Goal: Information Seeking & Learning: Learn about a topic

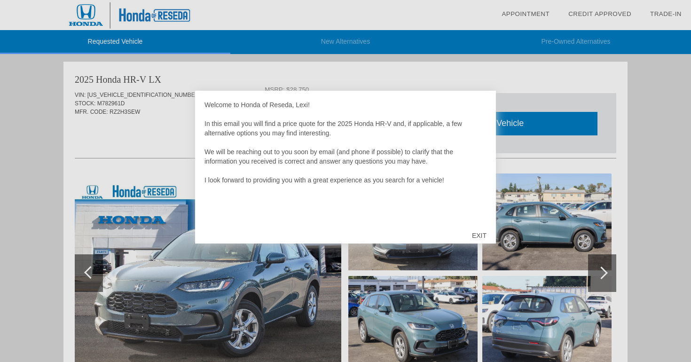
click at [479, 233] on div "EXIT" at bounding box center [479, 235] width 33 height 28
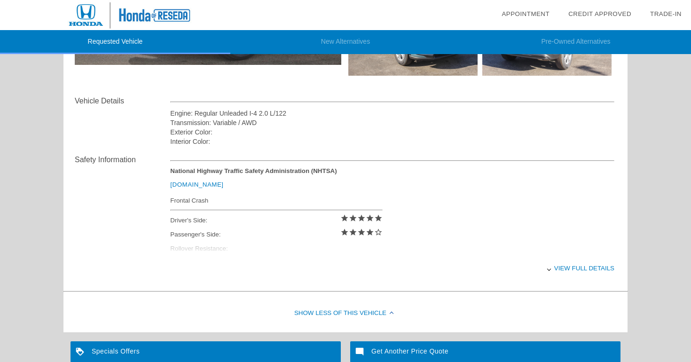
scroll to position [298, 0]
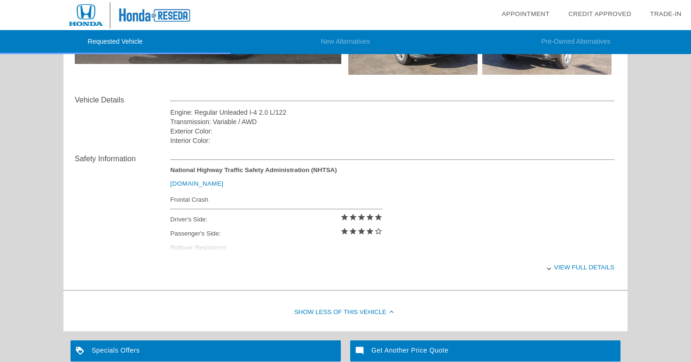
click at [565, 267] on div "View full details" at bounding box center [392, 267] width 444 height 23
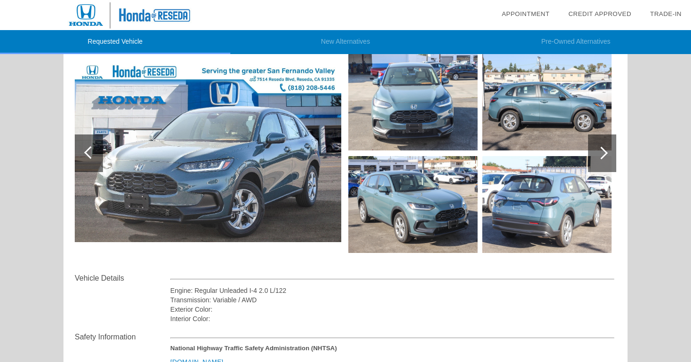
scroll to position [122, 0]
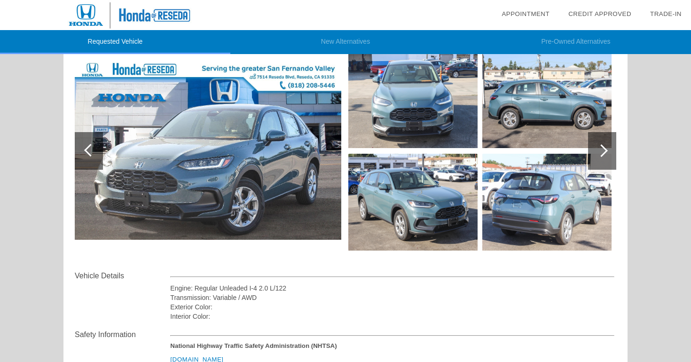
click at [422, 101] on img at bounding box center [412, 99] width 129 height 97
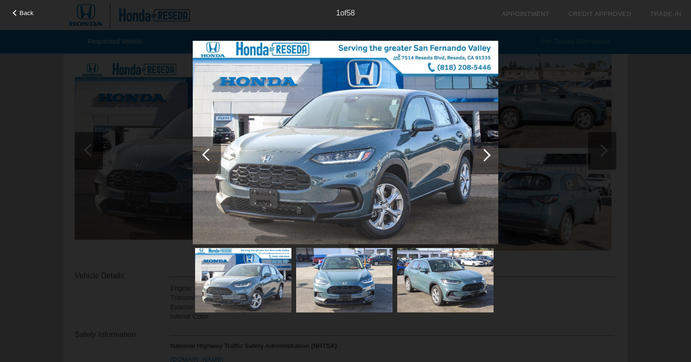
click at [489, 152] on div at bounding box center [484, 155] width 28 height 38
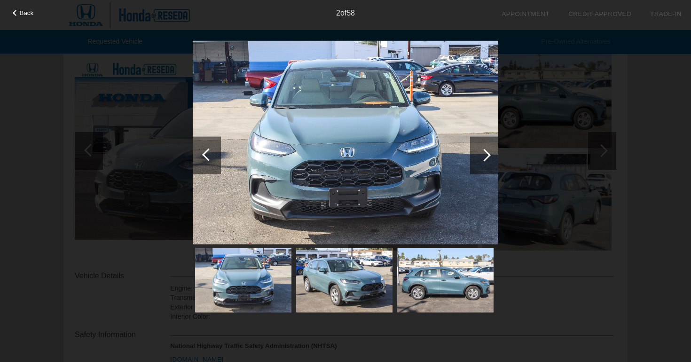
click at [489, 152] on div at bounding box center [484, 155] width 28 height 38
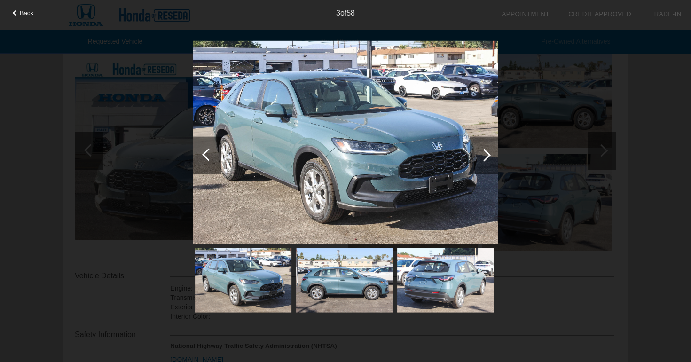
click at [489, 152] on div at bounding box center [484, 155] width 28 height 38
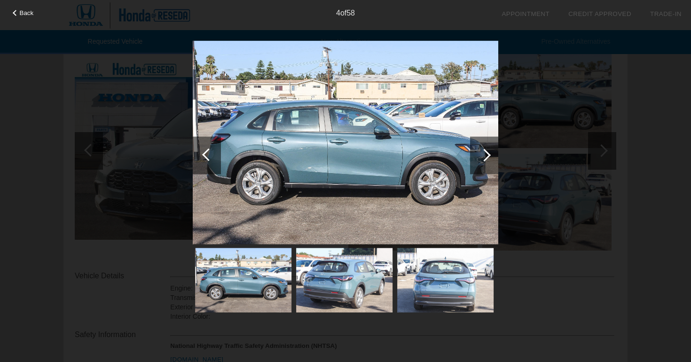
click at [489, 152] on div at bounding box center [484, 155] width 28 height 38
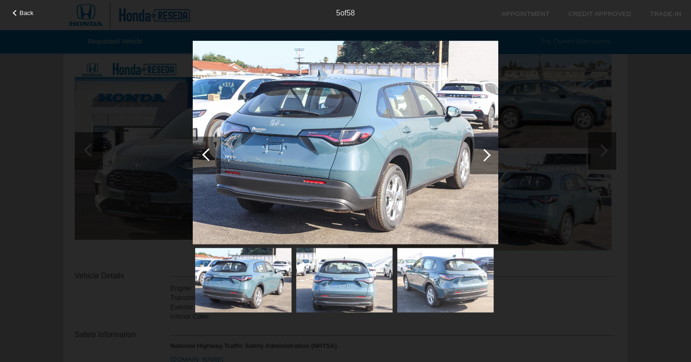
click at [489, 152] on div at bounding box center [484, 155] width 28 height 38
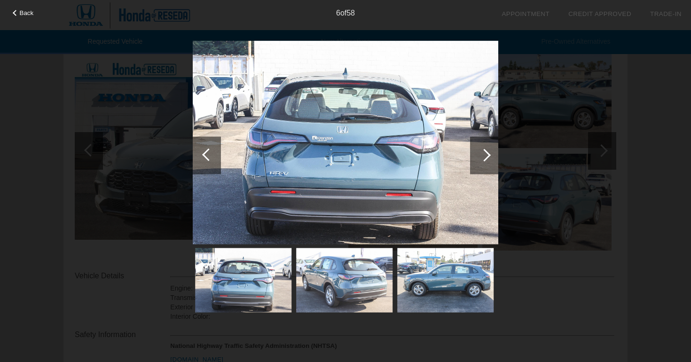
click at [489, 152] on div at bounding box center [484, 155] width 28 height 38
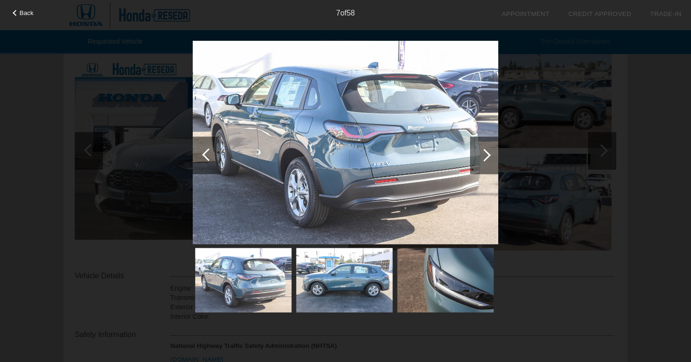
click at [489, 152] on div at bounding box center [484, 155] width 28 height 38
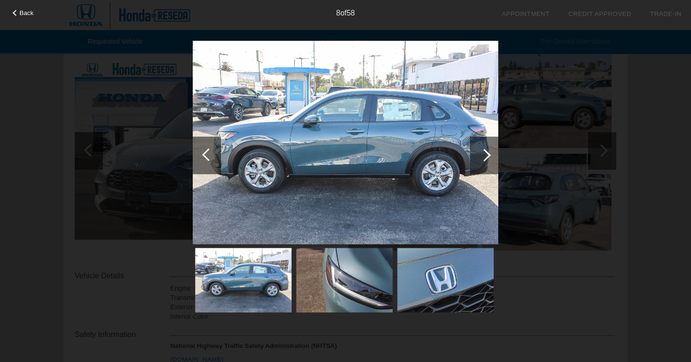
click at [489, 152] on div at bounding box center [484, 155] width 28 height 38
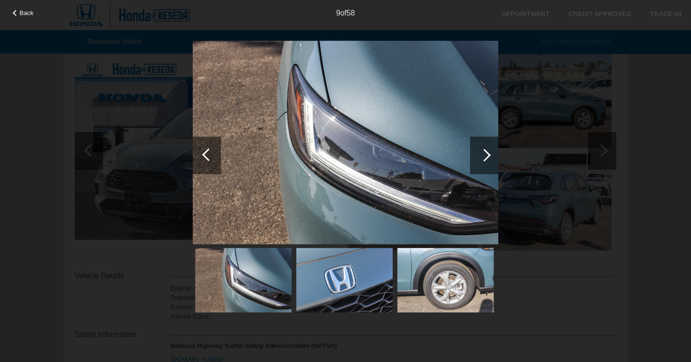
click at [489, 152] on div at bounding box center [484, 155] width 28 height 38
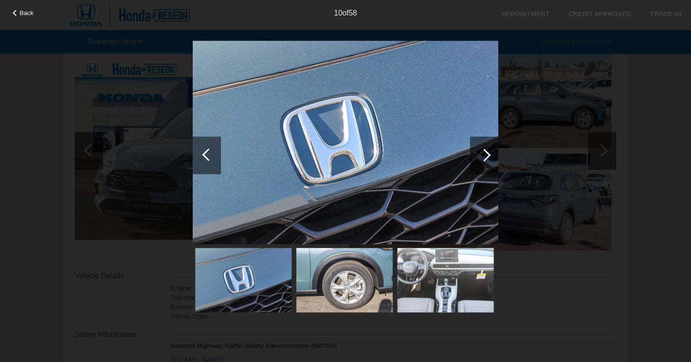
click at [489, 152] on div at bounding box center [484, 155] width 28 height 38
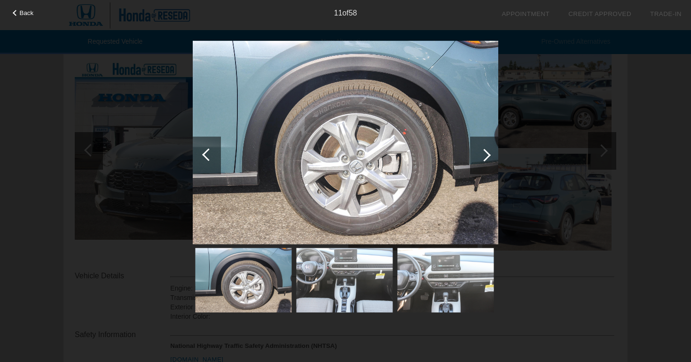
click at [489, 152] on div at bounding box center [484, 155] width 28 height 38
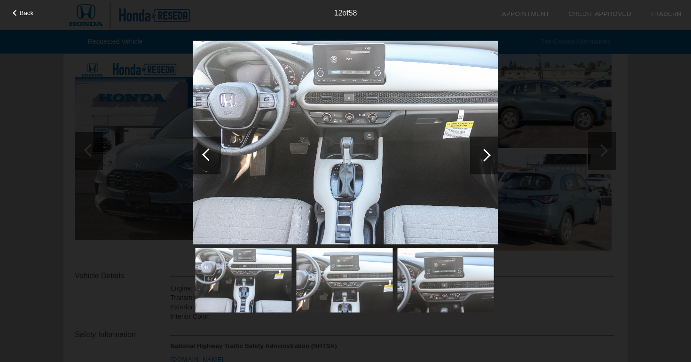
click at [489, 152] on div at bounding box center [484, 155] width 28 height 38
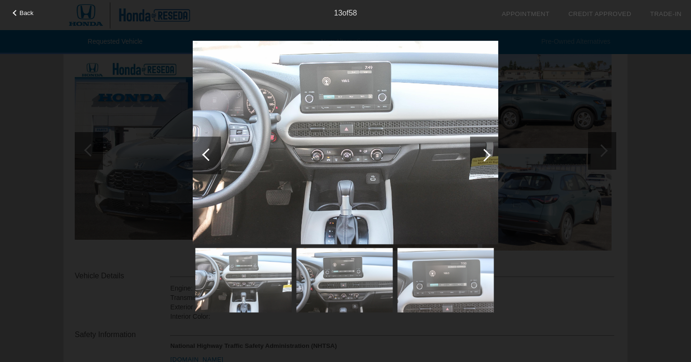
click at [486, 151] on div at bounding box center [484, 155] width 13 height 13
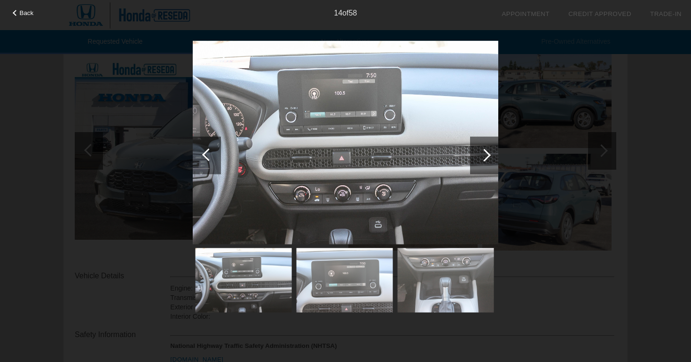
click at [655, 143] on div "Back 14 of 58" at bounding box center [345, 181] width 691 height 362
click at [23, 12] on span "Back" at bounding box center [27, 12] width 14 height 7
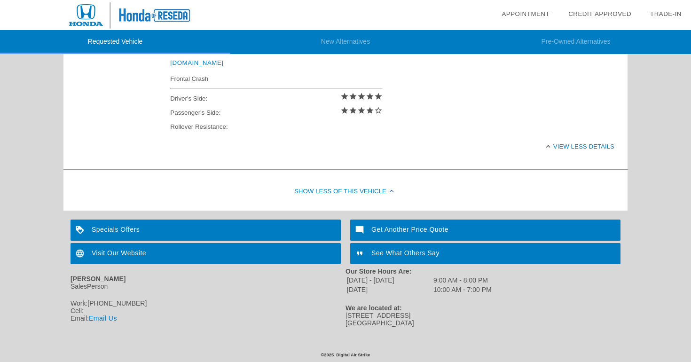
scroll to position [0, 0]
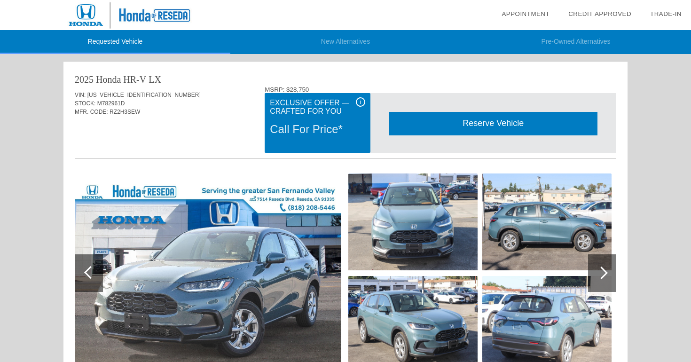
drag, startPoint x: 169, startPoint y: 77, endPoint x: 72, endPoint y: 75, distance: 96.9
click at [72, 76] on div "2025 Honda HR-V LX VIN: [US_VEHICLE_IDENTIFICATION_NUMBER] STOCK: M782961D MFR.…" at bounding box center [345, 323] width 564 height 523
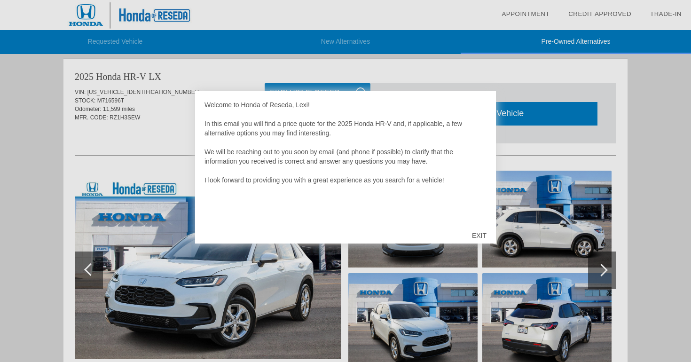
click at [480, 229] on div "EXIT" at bounding box center [479, 235] width 33 height 28
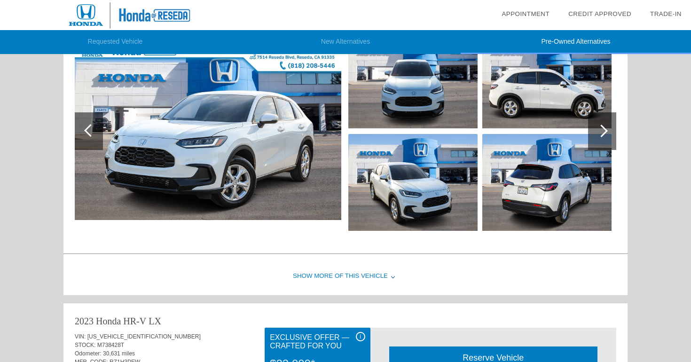
scroll to position [1106, 0]
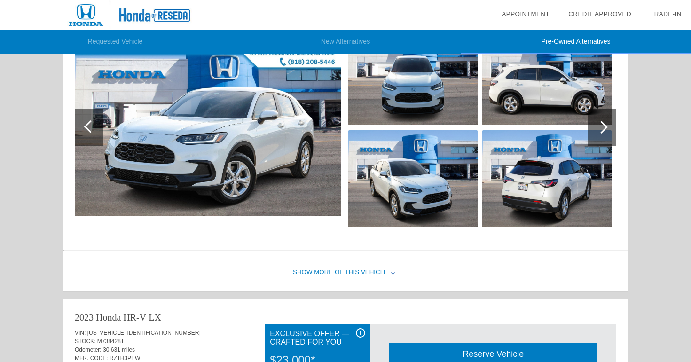
click at [376, 269] on div "Show More of this Vehicle" at bounding box center [345, 273] width 564 height 38
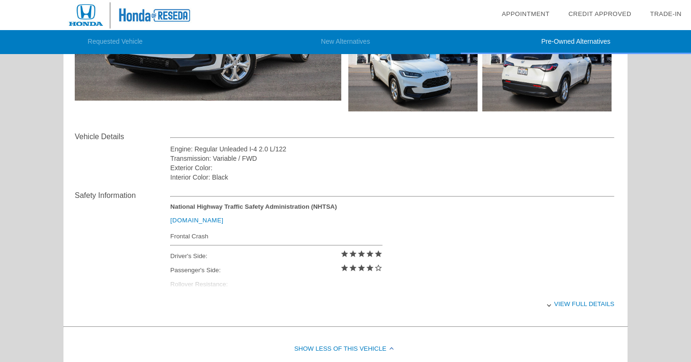
scroll to position [1222, 0]
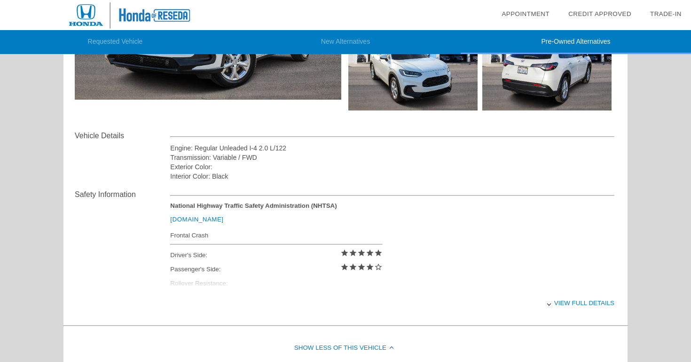
click at [577, 302] on div "View full details" at bounding box center [392, 302] width 444 height 23
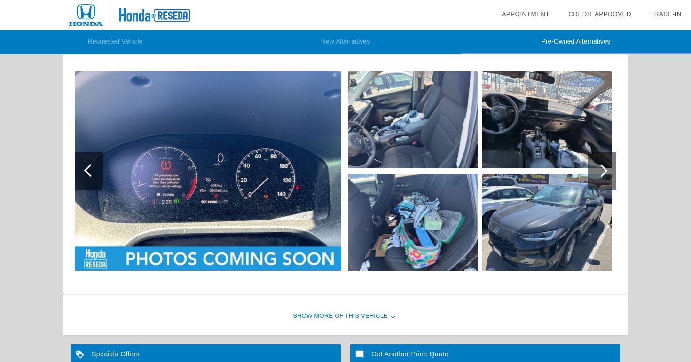
scroll to position [1634, 0]
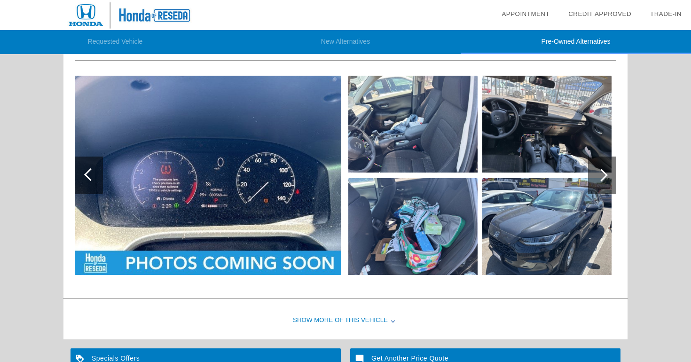
click at [605, 175] on div at bounding box center [601, 175] width 13 height 13
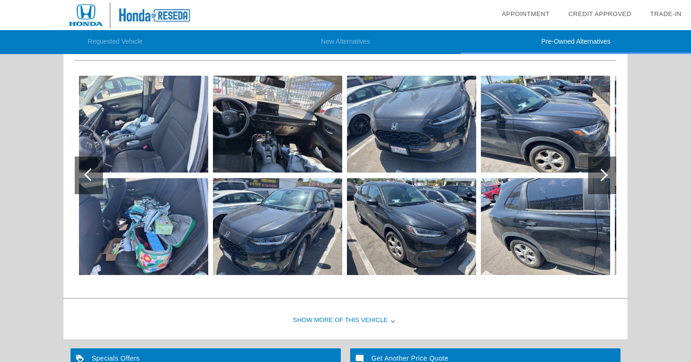
click at [605, 175] on div at bounding box center [601, 175] width 13 height 13
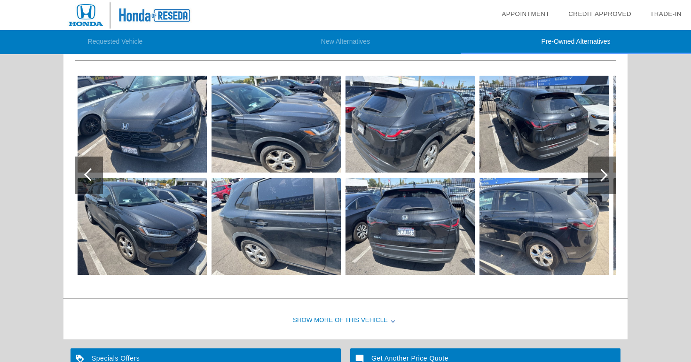
click at [605, 175] on div at bounding box center [601, 175] width 13 height 13
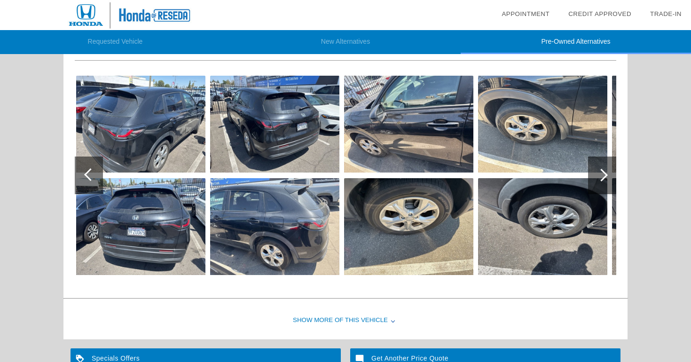
click at [605, 175] on div at bounding box center [601, 175] width 13 height 13
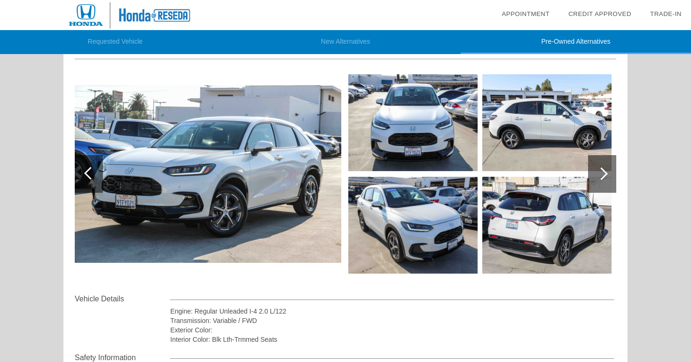
scroll to position [100, 0]
click at [609, 165] on div at bounding box center [602, 174] width 28 height 38
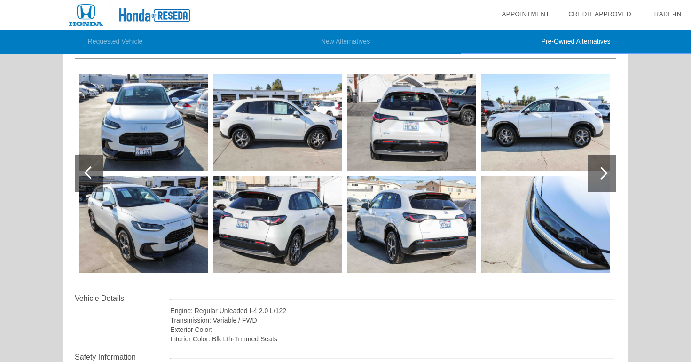
click at [609, 165] on div at bounding box center [602, 174] width 28 height 38
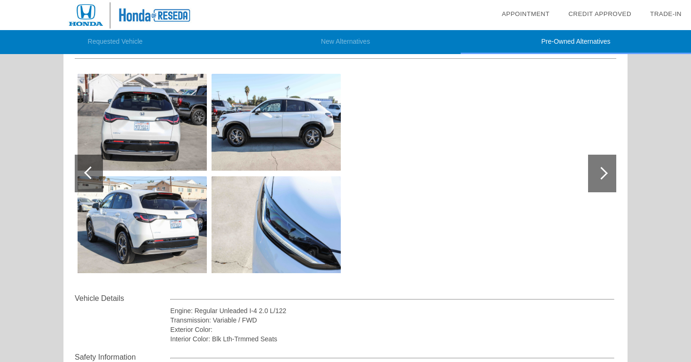
click at [609, 165] on div at bounding box center [602, 174] width 28 height 38
click at [98, 178] on div at bounding box center [89, 174] width 28 height 38
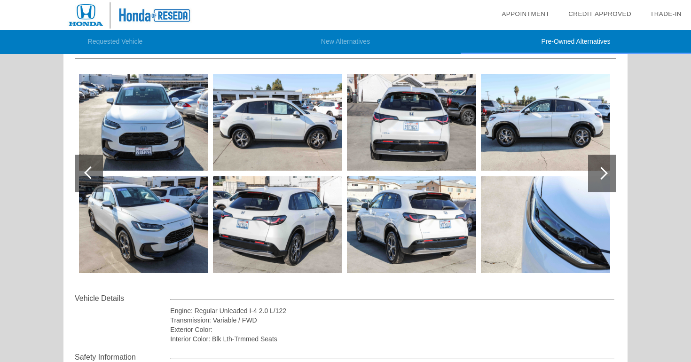
click at [291, 119] on img at bounding box center [277, 122] width 129 height 97
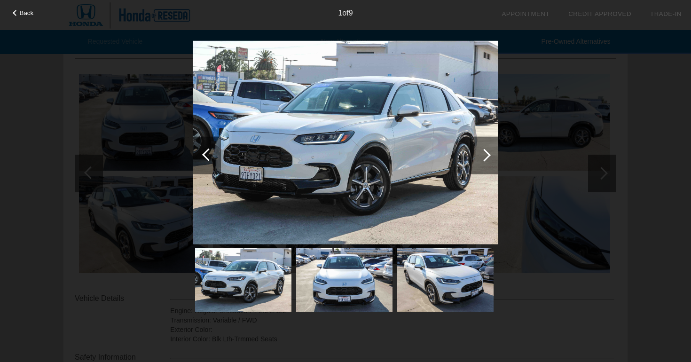
click at [495, 162] on div at bounding box center [484, 155] width 28 height 38
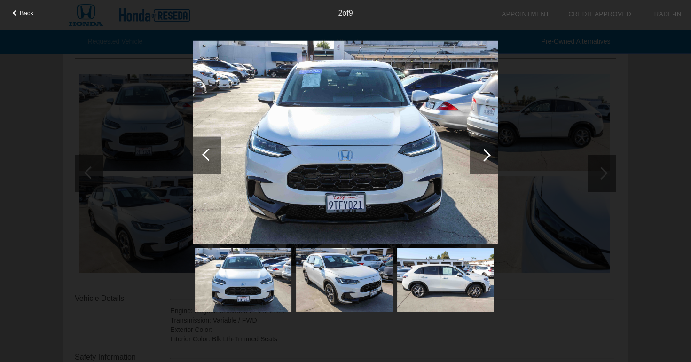
click at [495, 162] on div at bounding box center [484, 155] width 28 height 38
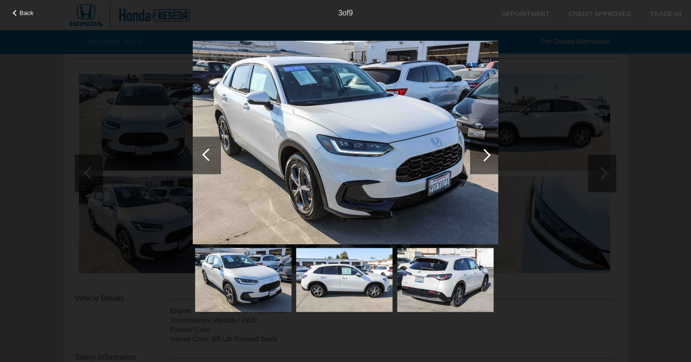
click at [495, 162] on div at bounding box center [484, 155] width 28 height 38
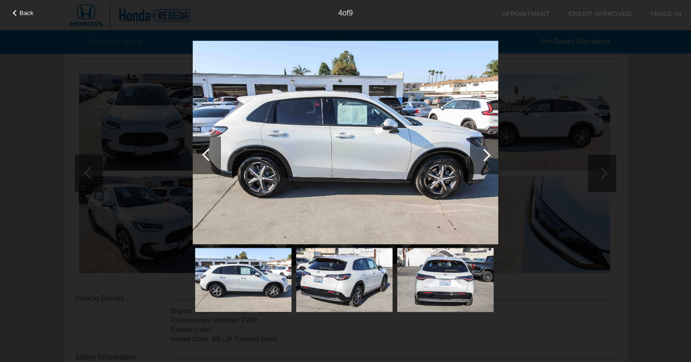
click at [495, 162] on div at bounding box center [484, 155] width 28 height 38
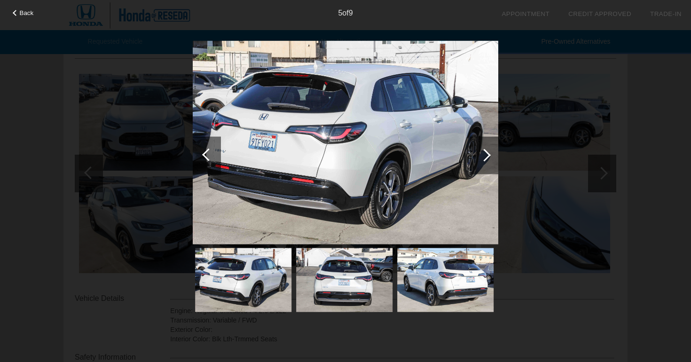
click at [495, 162] on div at bounding box center [484, 155] width 28 height 38
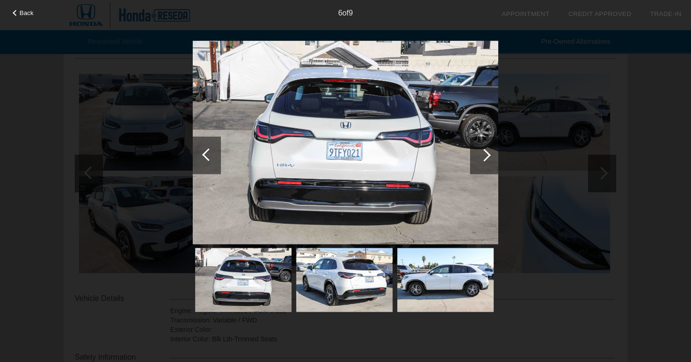
click at [218, 154] on div at bounding box center [207, 155] width 28 height 38
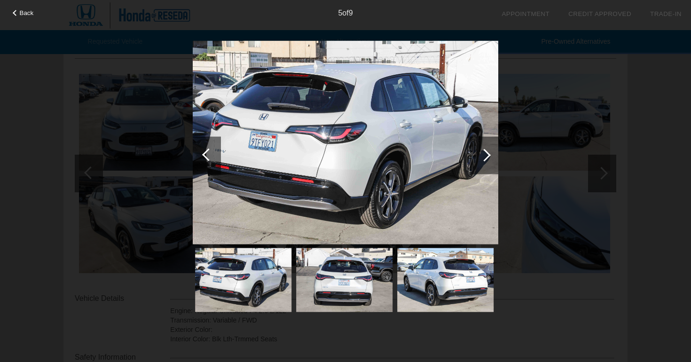
click at [218, 154] on div at bounding box center [207, 155] width 28 height 38
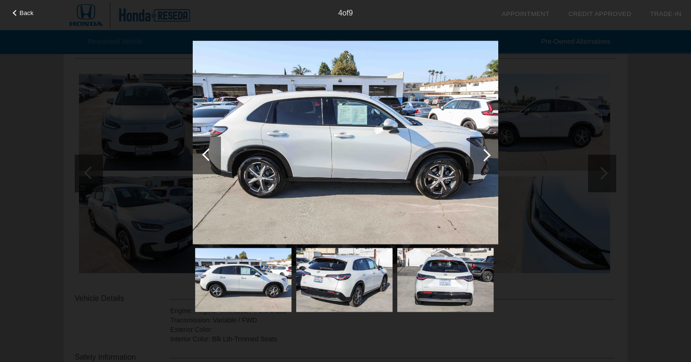
click at [353, 118] on img at bounding box center [346, 142] width 306 height 204
click at [576, 112] on div "Back 4 of 9" at bounding box center [345, 181] width 691 height 362
click at [590, 148] on div "Back 4 of 9" at bounding box center [345, 181] width 691 height 362
click at [480, 41] on img at bounding box center [346, 142] width 306 height 204
click at [631, 82] on div "Back 4 of 9" at bounding box center [345, 181] width 691 height 362
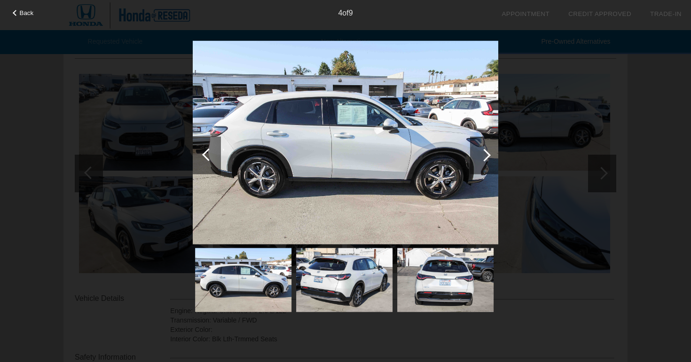
scroll to position [0, 0]
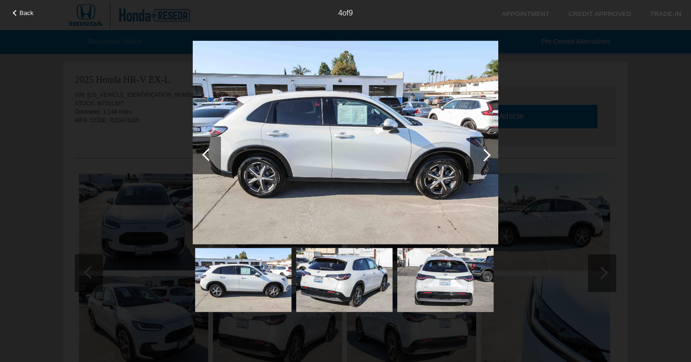
click at [92, 192] on div "Back 4 of 9" at bounding box center [345, 181] width 691 height 362
